Goal: Navigation & Orientation: Find specific page/section

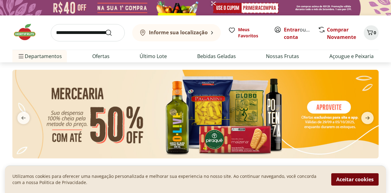
click at [356, 179] on button "Aceitar cookies" at bounding box center [354, 180] width 47 height 12
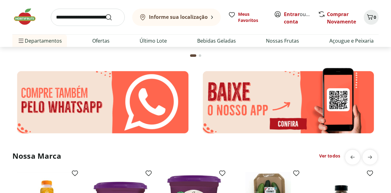
scroll to position [1190, 0]
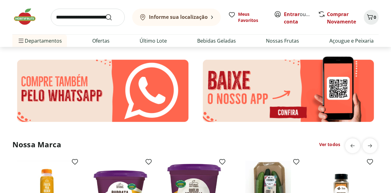
click at [334, 79] on img at bounding box center [288, 90] width 181 height 71
